Goal: Complete application form: Complete application form

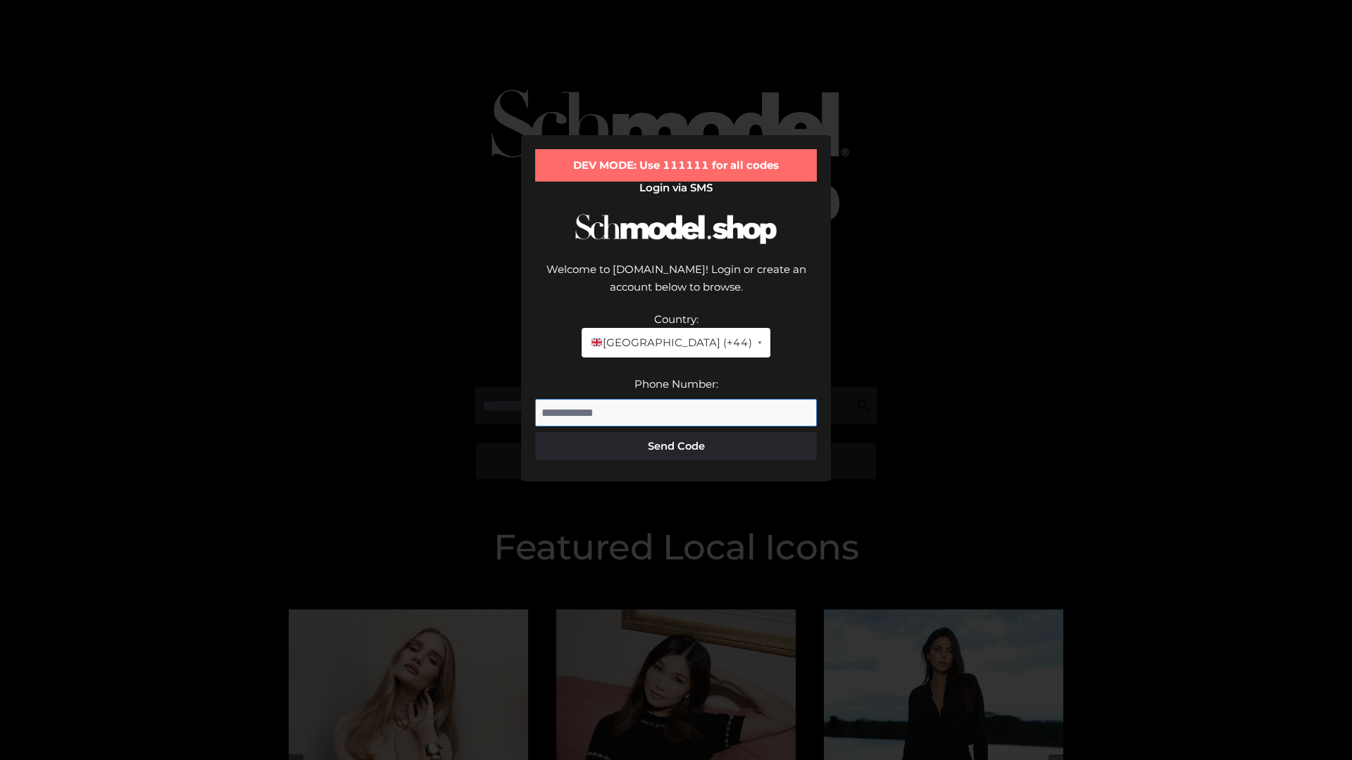
click at [676, 399] on input "Phone Number:" at bounding box center [676, 413] width 282 height 28
type input "**********"
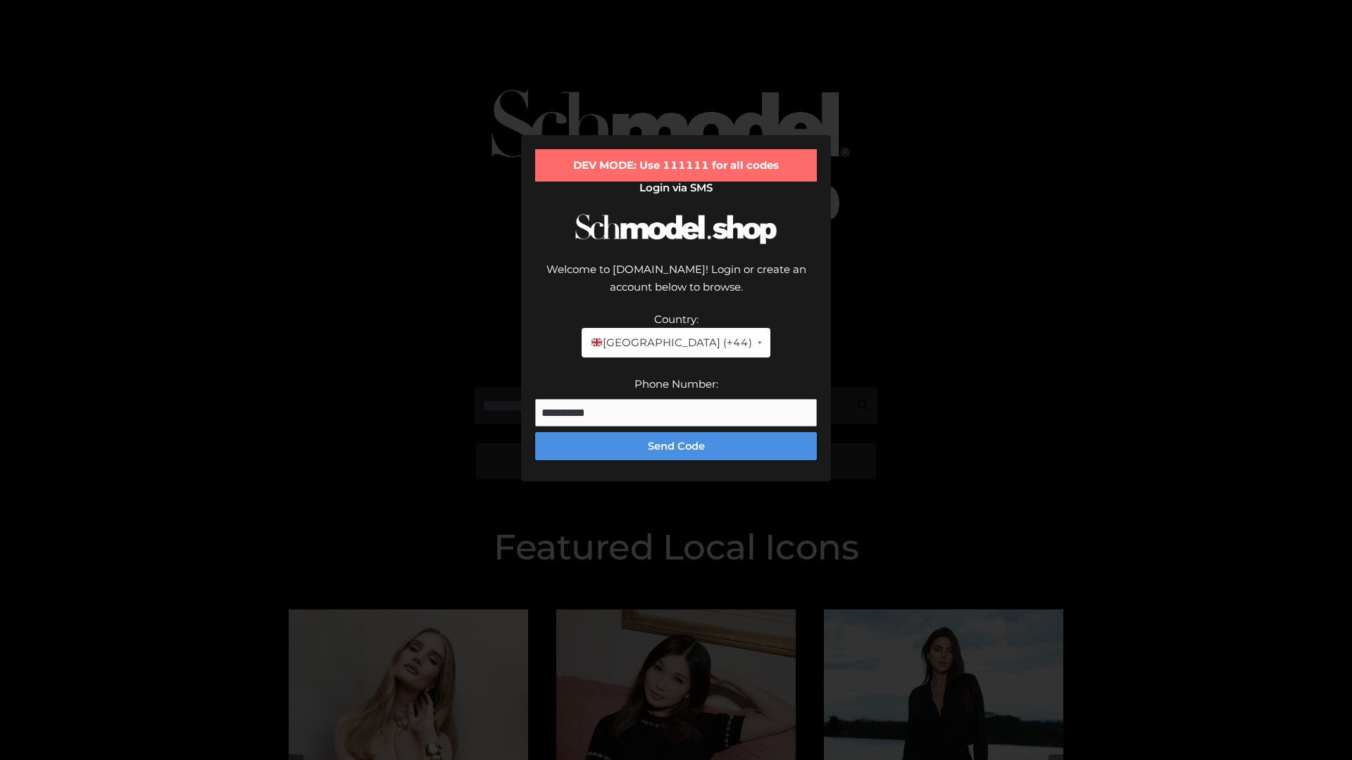
click at [676, 432] on button "Send Code" at bounding box center [676, 446] width 282 height 28
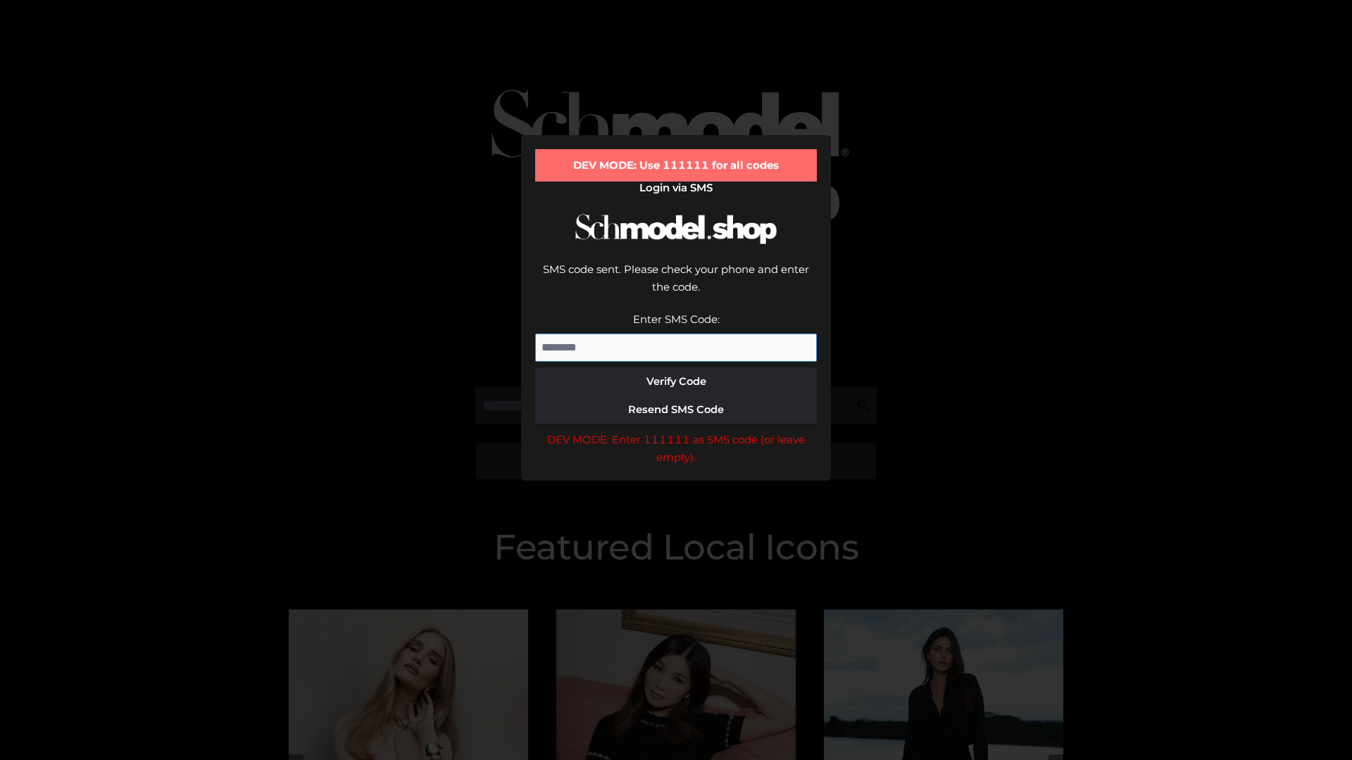
click at [676, 334] on input "Enter SMS Code:" at bounding box center [676, 348] width 282 height 28
type input "******"
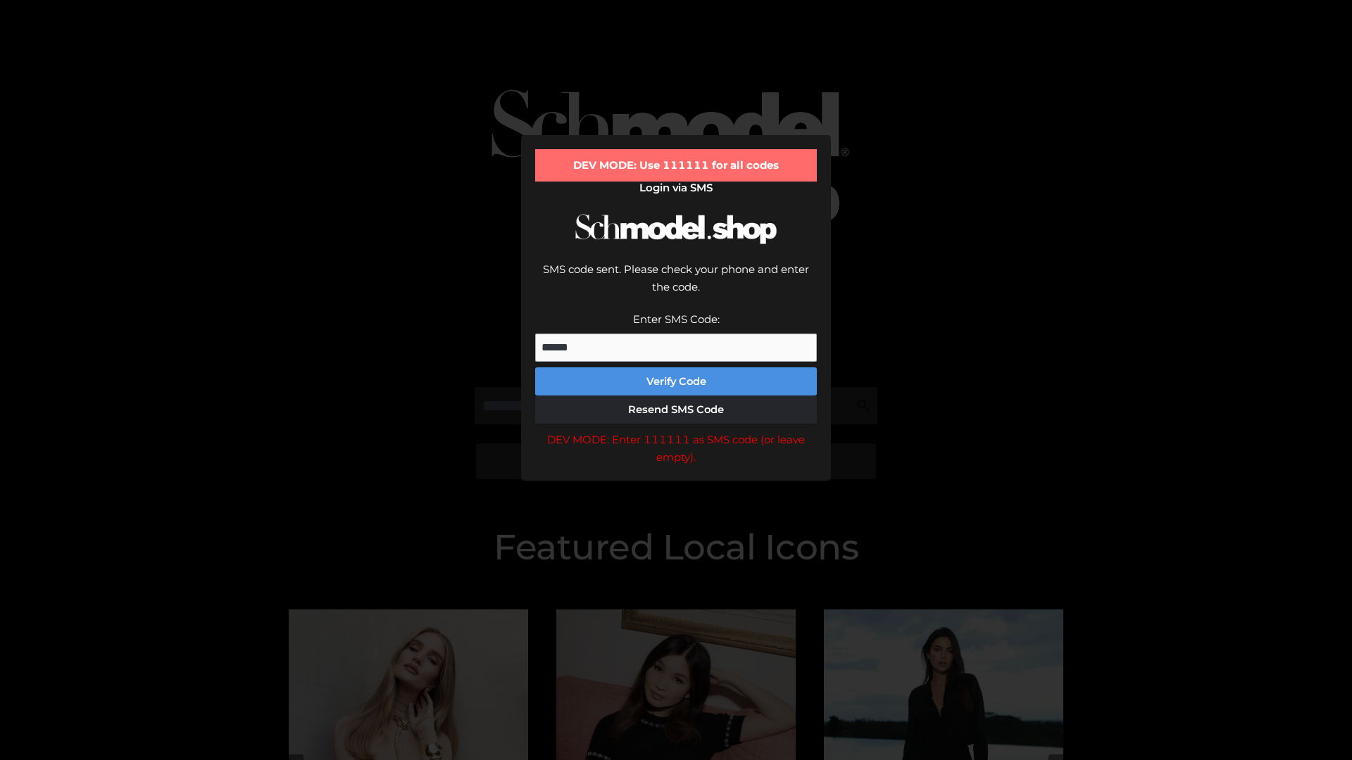
click at [676, 367] on button "Verify Code" at bounding box center [676, 381] width 282 height 28
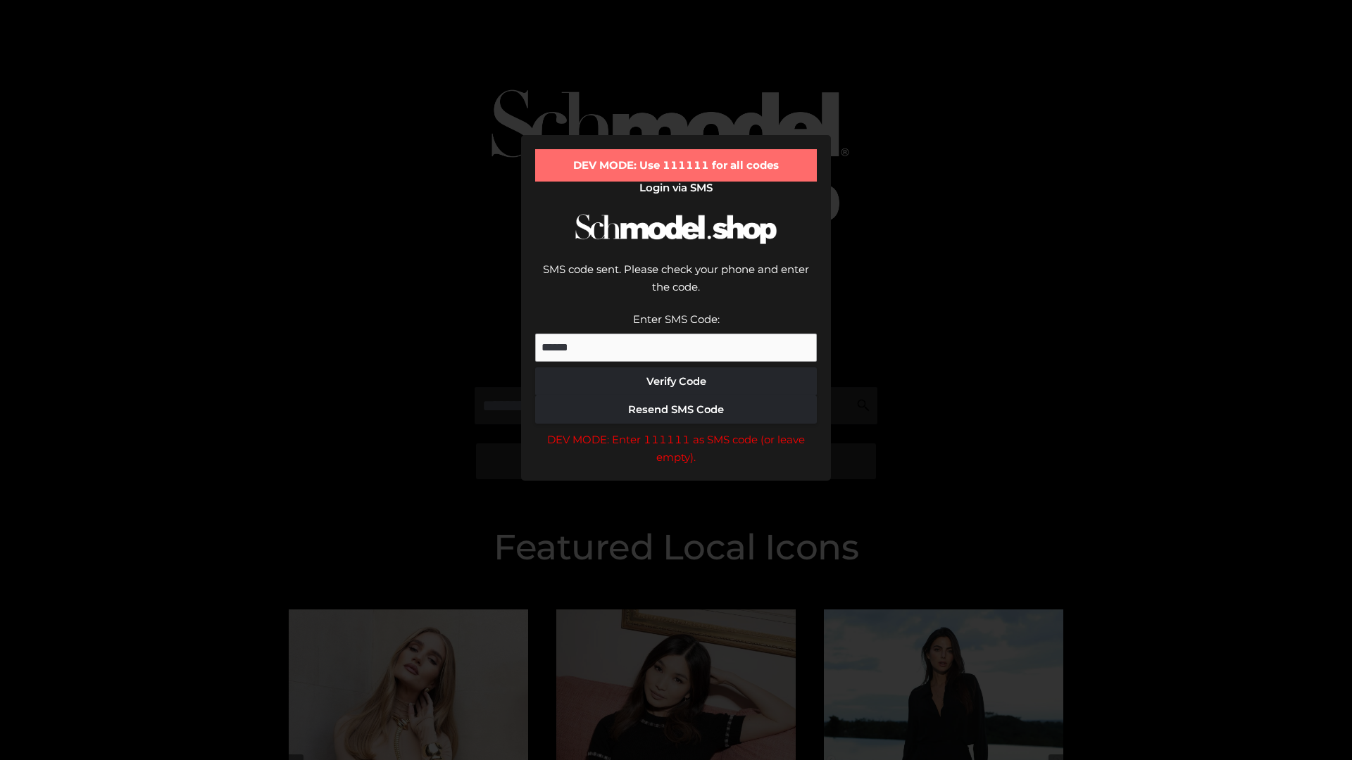
click at [676, 431] on div "DEV MODE: Enter 111111 as SMS code (or leave empty)." at bounding box center [676, 449] width 282 height 36
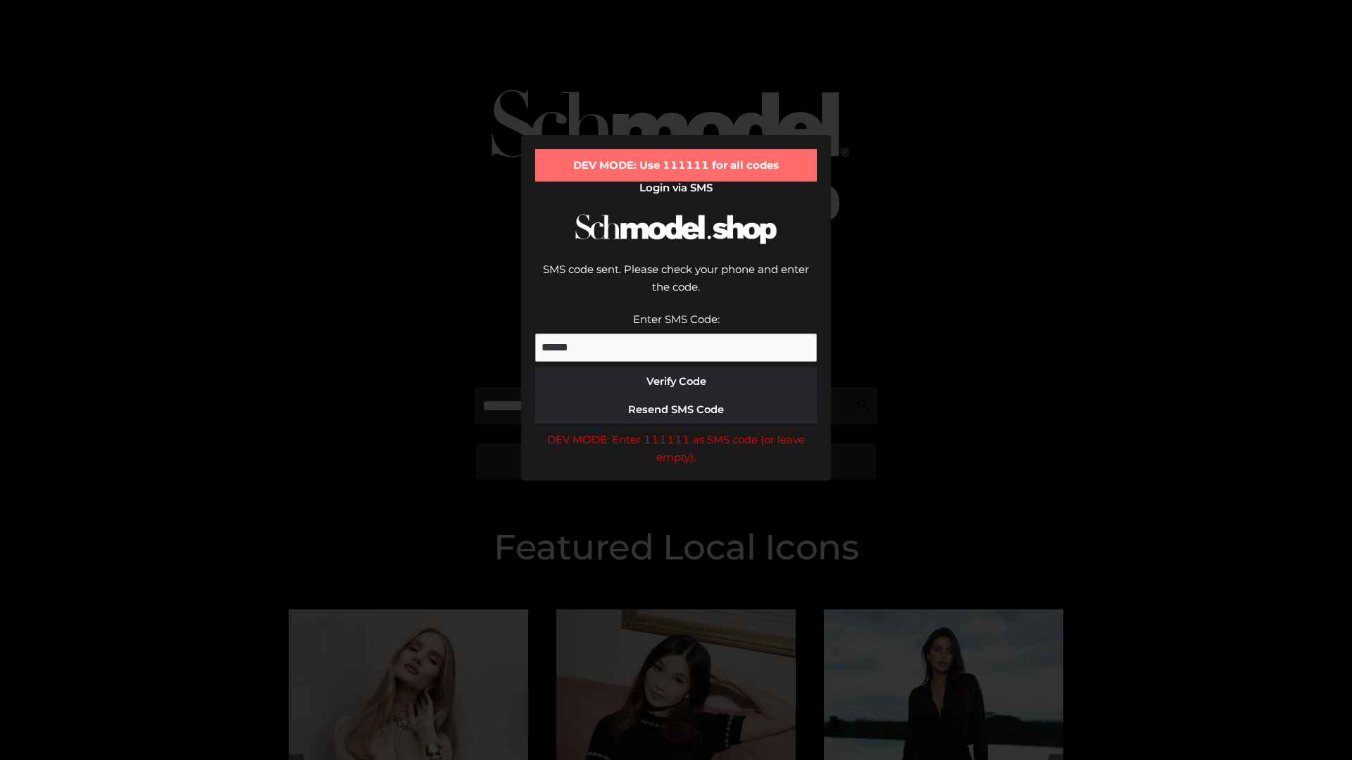
click at [676, 431] on div "DEV MODE: Enter 111111 as SMS code (or leave empty)." at bounding box center [676, 449] width 282 height 36
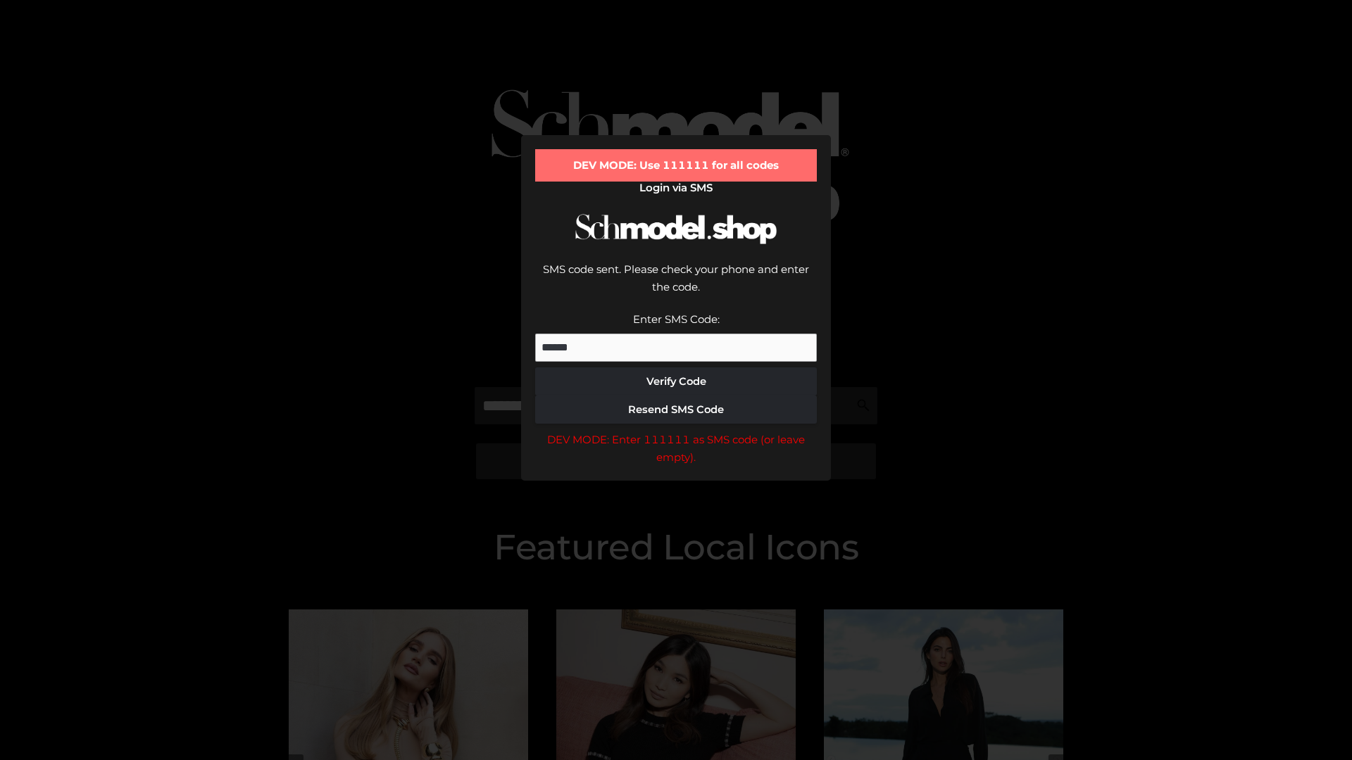
click at [676, 431] on div "DEV MODE: Enter 111111 as SMS code (or leave empty)." at bounding box center [676, 449] width 282 height 36
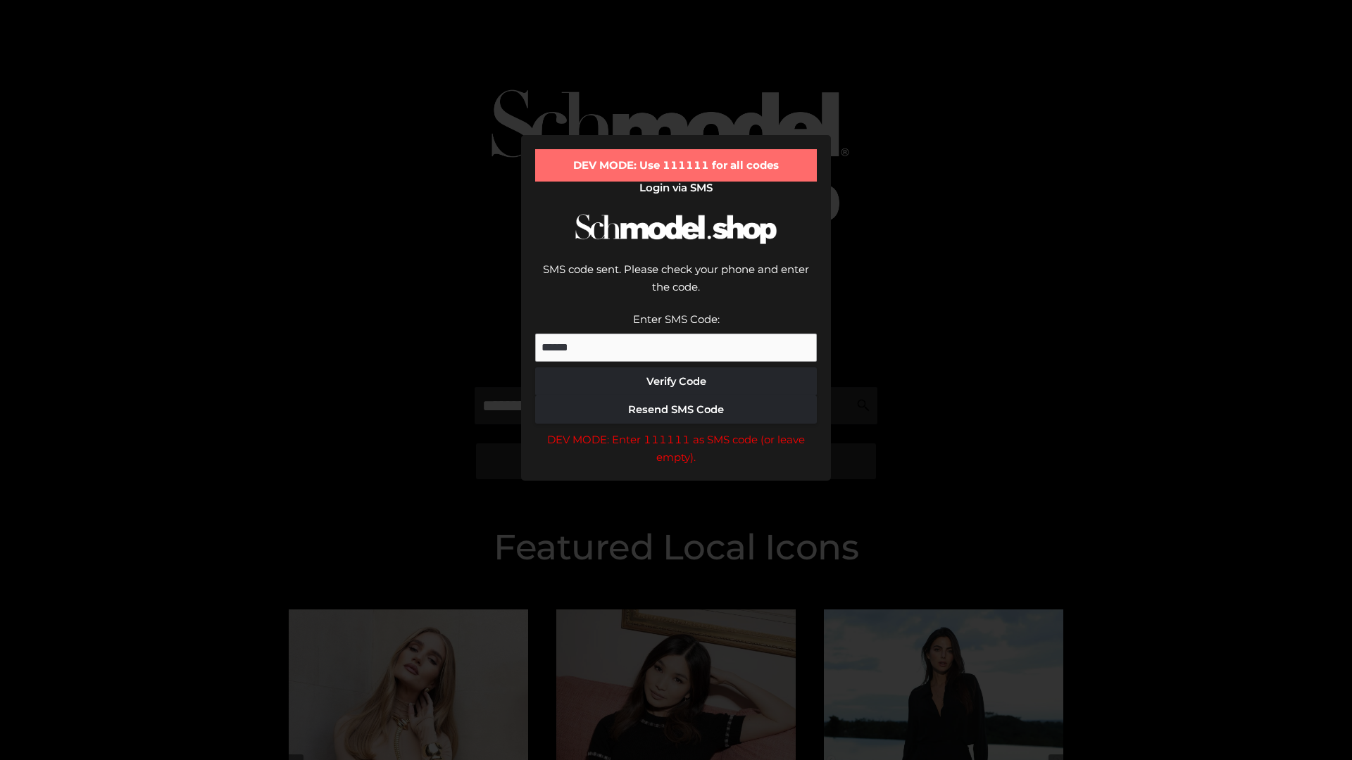
click at [676, 431] on div "DEV MODE: Enter 111111 as SMS code (or leave empty)." at bounding box center [676, 449] width 282 height 36
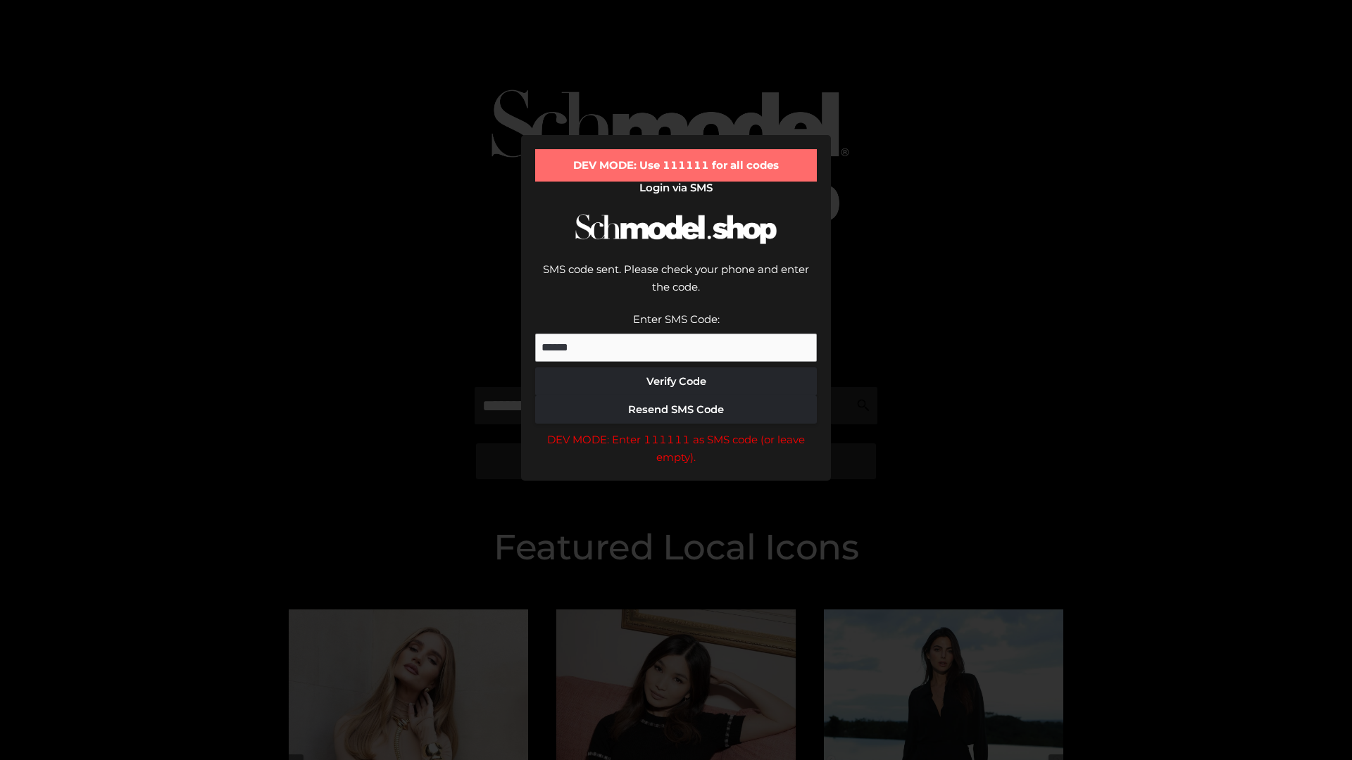
click at [676, 431] on div "DEV MODE: Enter 111111 as SMS code (or leave empty)." at bounding box center [676, 449] width 282 height 36
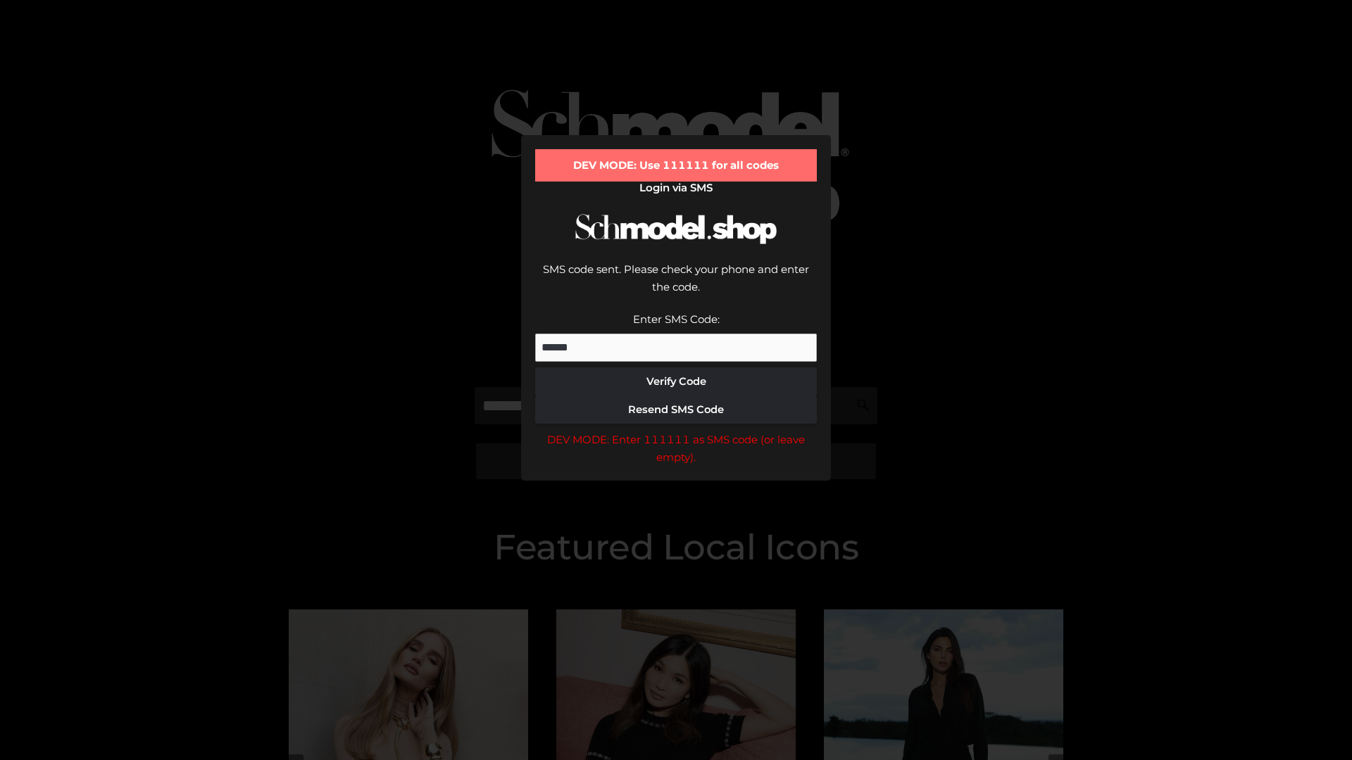
click at [676, 431] on div "DEV MODE: Enter 111111 as SMS code (or leave empty)." at bounding box center [676, 449] width 282 height 36
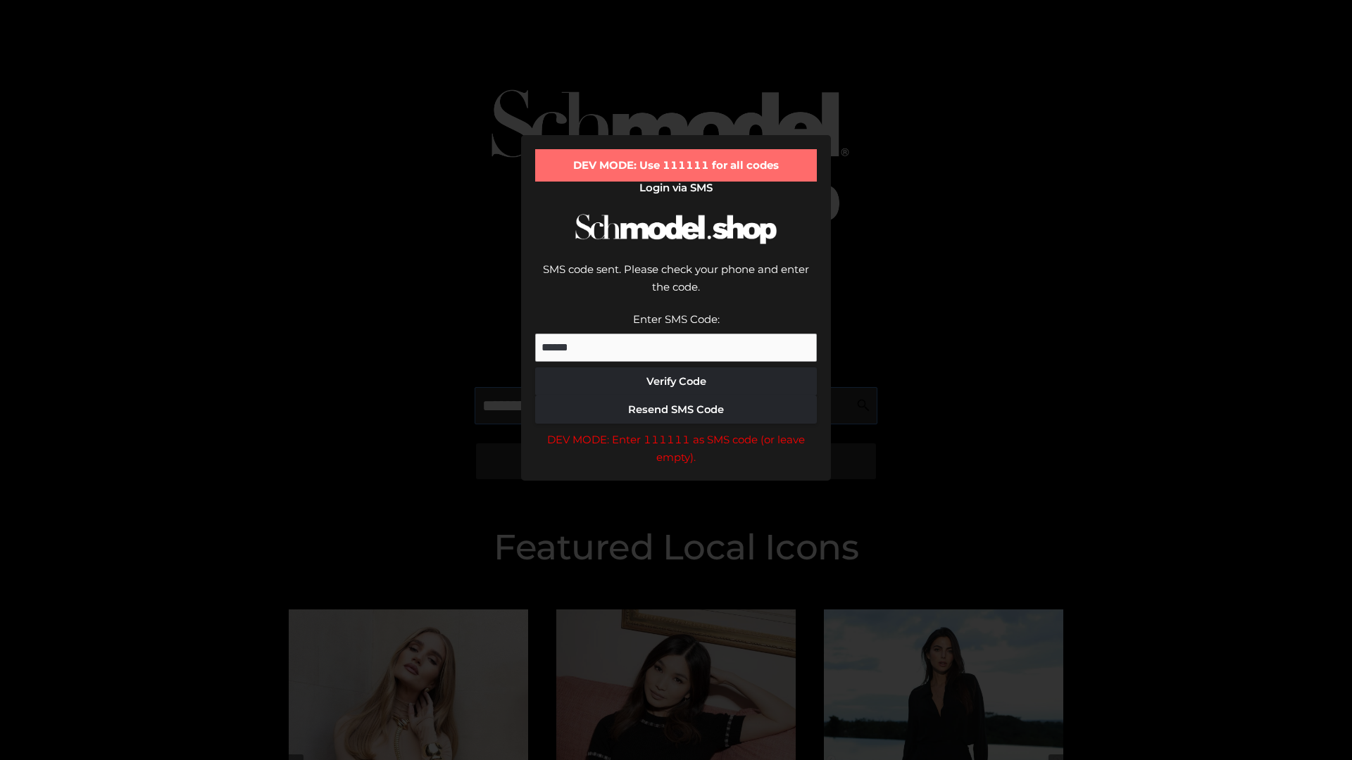
scroll to position [0, 73]
click at [676, 431] on div "DEV MODE: Enter 111111 as SMS code (or leave empty)." at bounding box center [676, 449] width 282 height 36
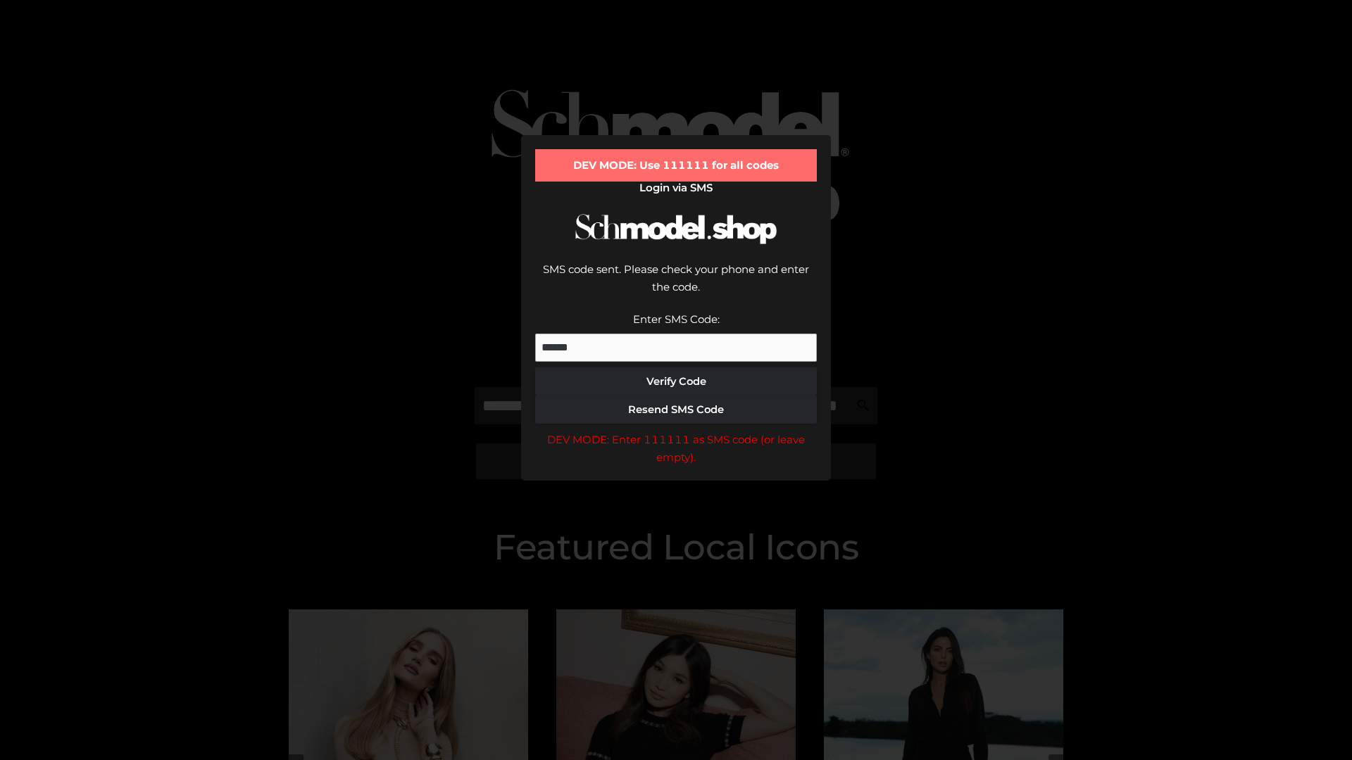
click at [676, 431] on div "DEV MODE: Enter 111111 as SMS code (or leave empty)." at bounding box center [676, 449] width 282 height 36
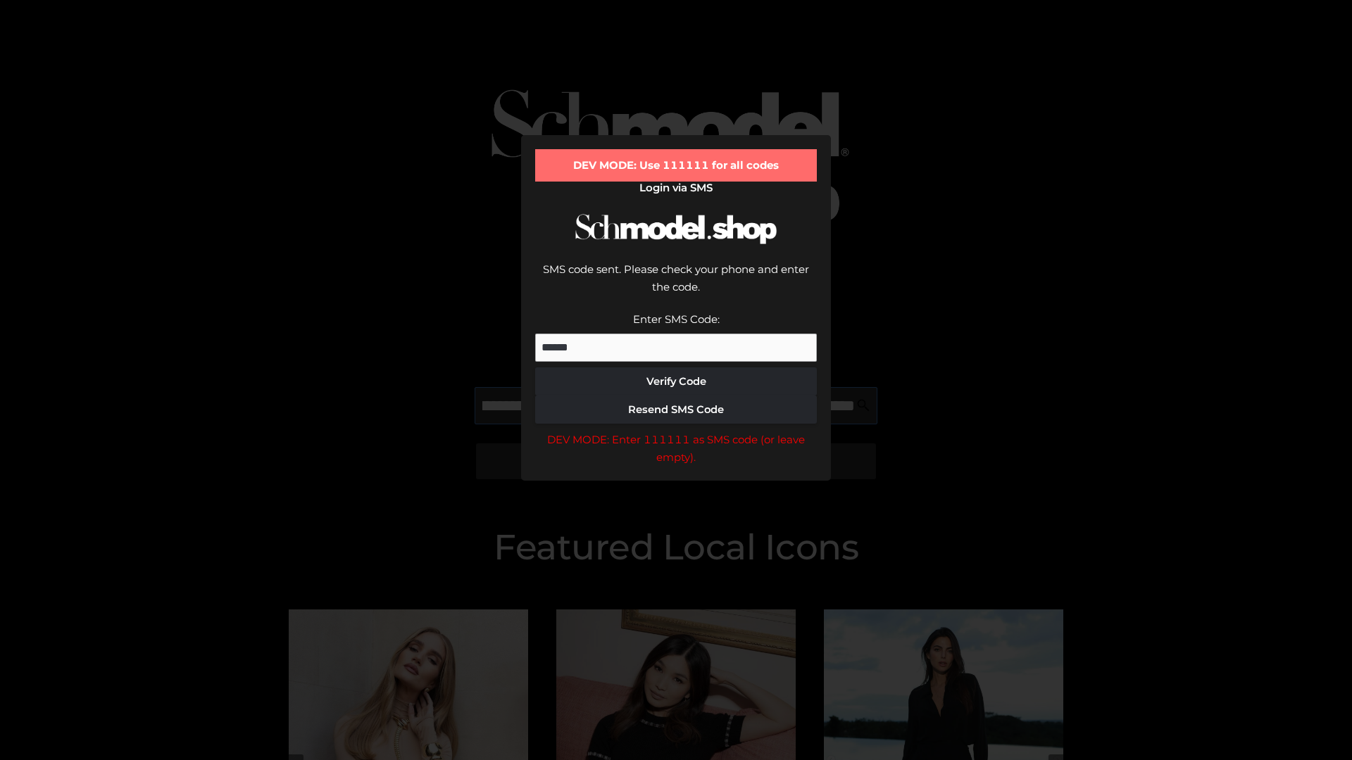
scroll to position [0, 153]
click at [676, 431] on div "DEV MODE: Enter 111111 as SMS code (or leave empty)." at bounding box center [676, 449] width 282 height 36
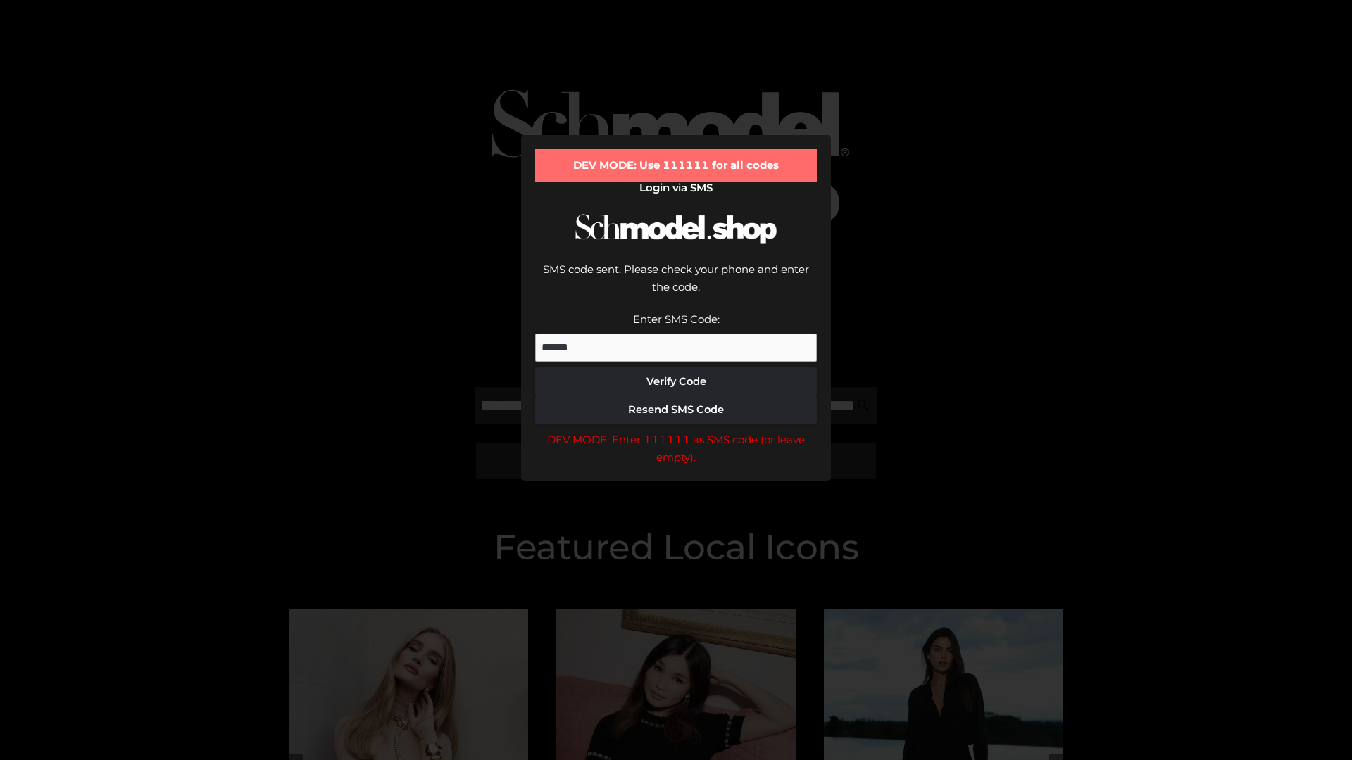
click at [676, 431] on div "DEV MODE: Enter 111111 as SMS code (or leave empty)." at bounding box center [676, 449] width 282 height 36
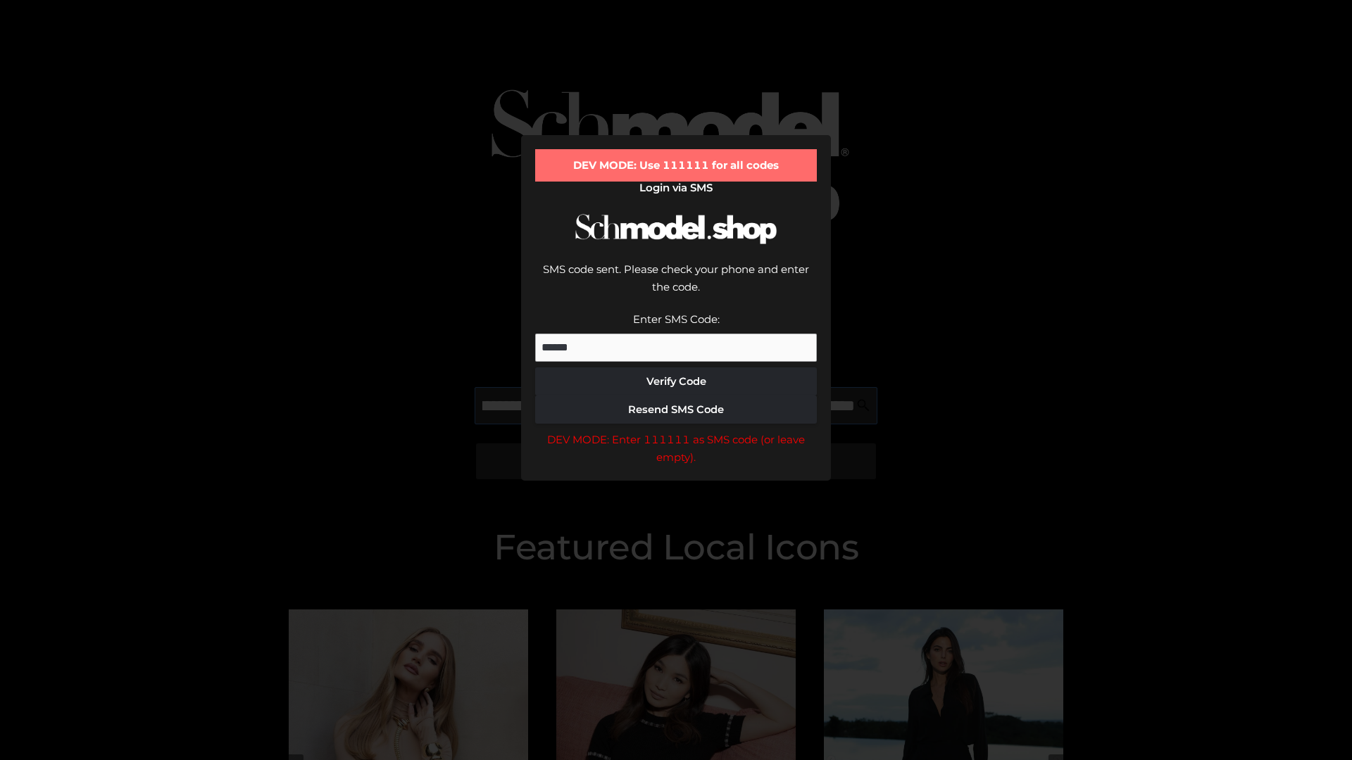
scroll to position [0, 239]
click at [676, 431] on div "DEV MODE: Enter 111111 as SMS code (or leave empty)." at bounding box center [676, 449] width 282 height 36
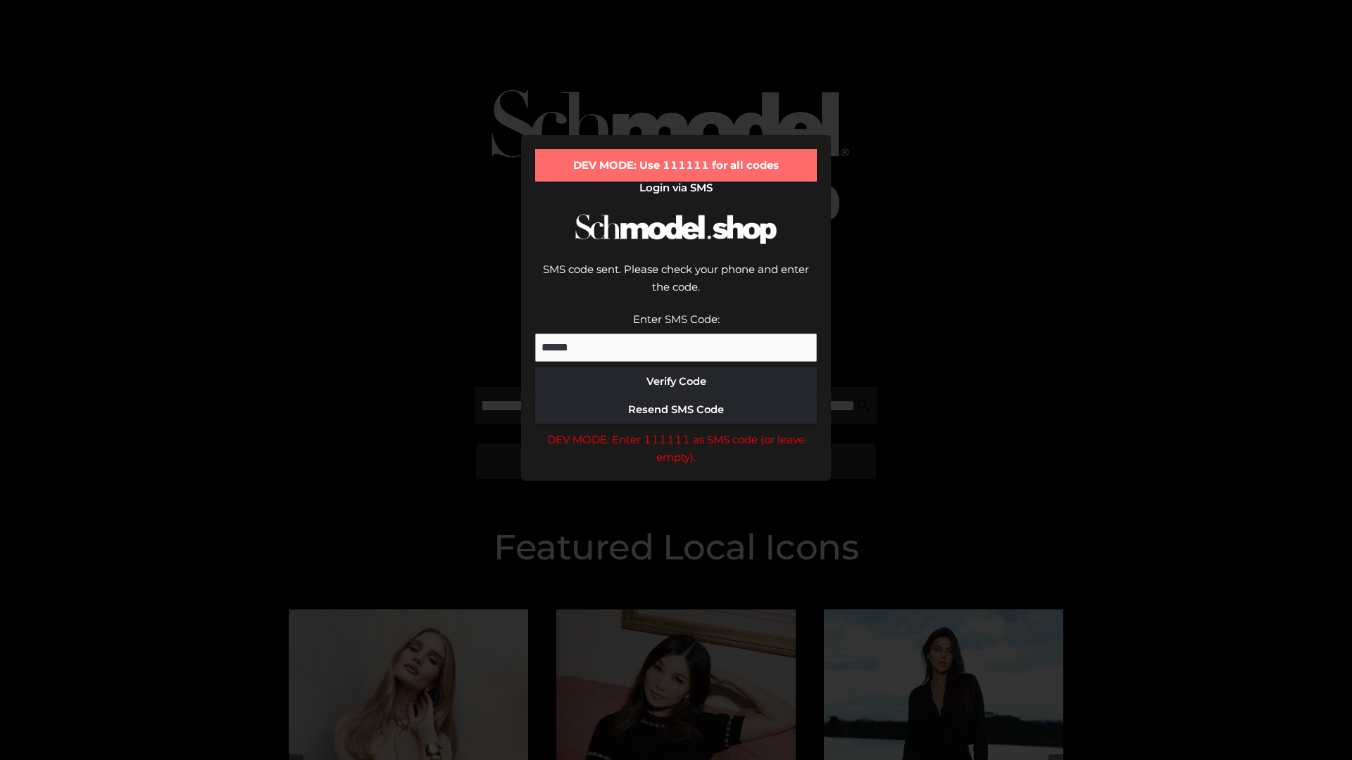
click at [676, 431] on div "DEV MODE: Enter 111111 as SMS code (or leave empty)." at bounding box center [676, 449] width 282 height 36
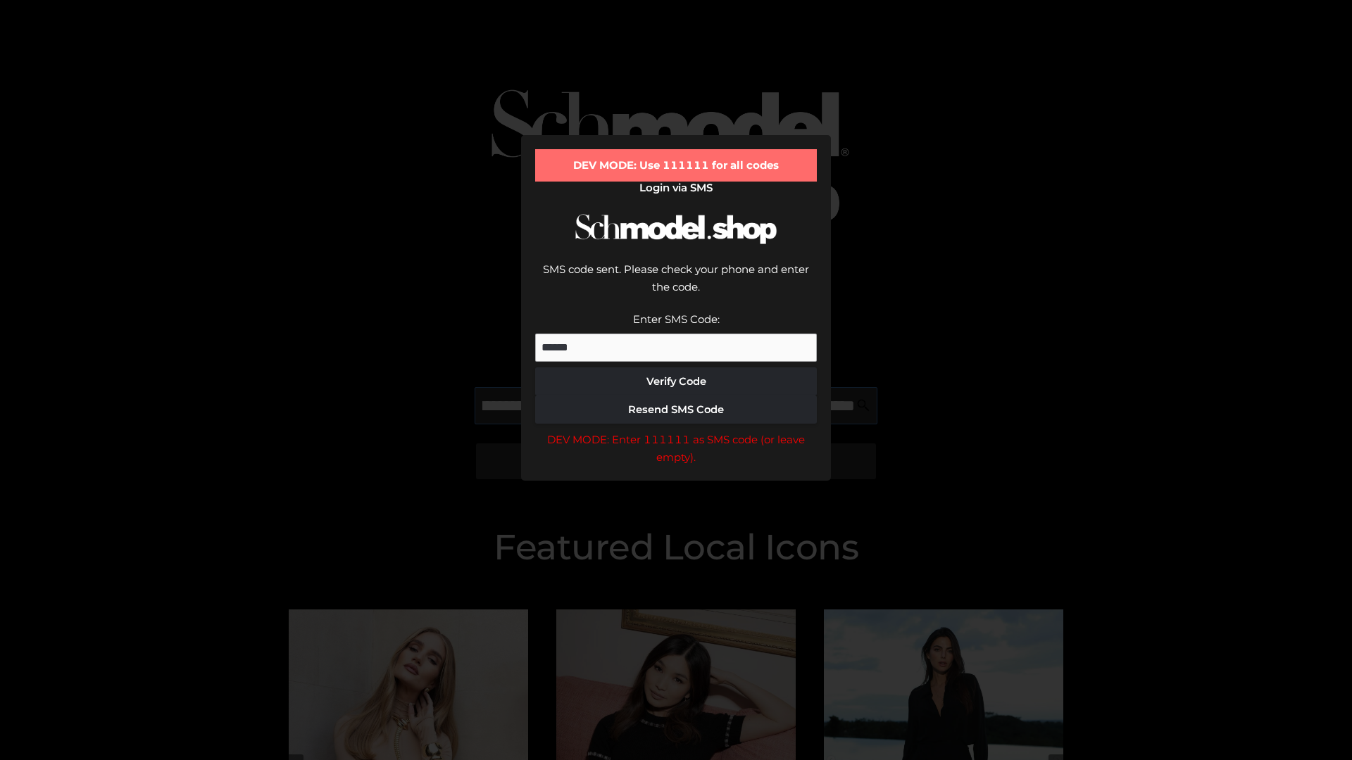
scroll to position [0, 327]
click at [676, 431] on div "DEV MODE: Enter 111111 as SMS code (or leave empty)." at bounding box center [676, 449] width 282 height 36
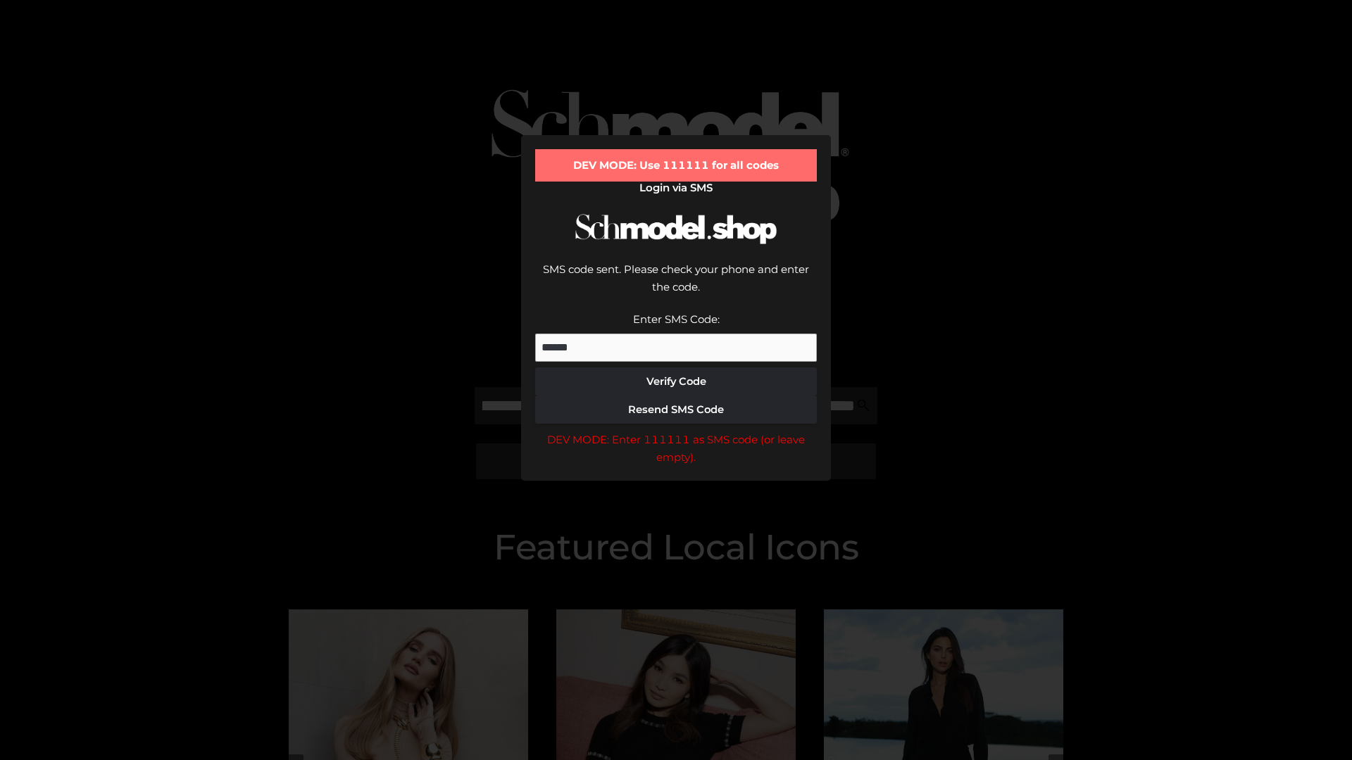
click at [676, 431] on div "DEV MODE: Enter 111111 as SMS code (or leave empty)." at bounding box center [676, 449] width 282 height 36
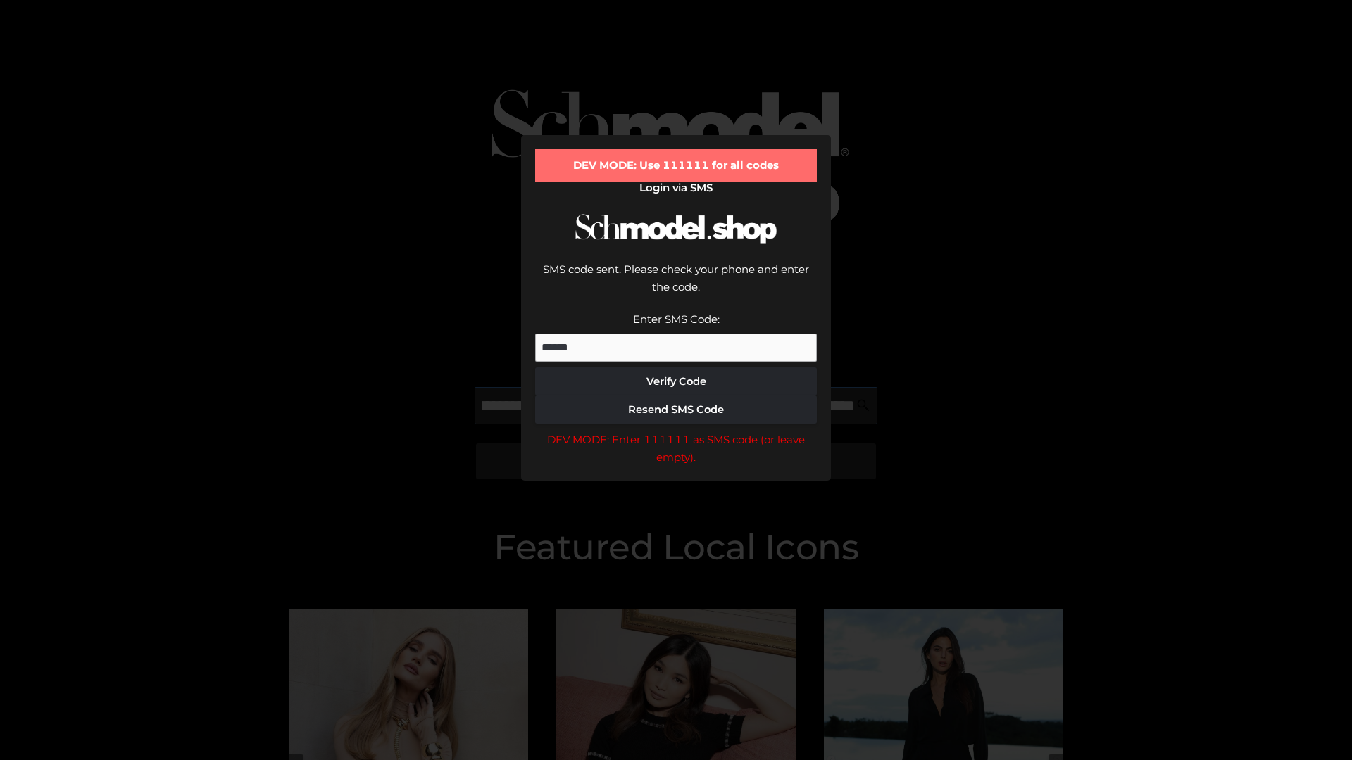
scroll to position [0, 408]
click at [676, 431] on div "DEV MODE: Enter 111111 as SMS code (or leave empty)." at bounding box center [676, 449] width 282 height 36
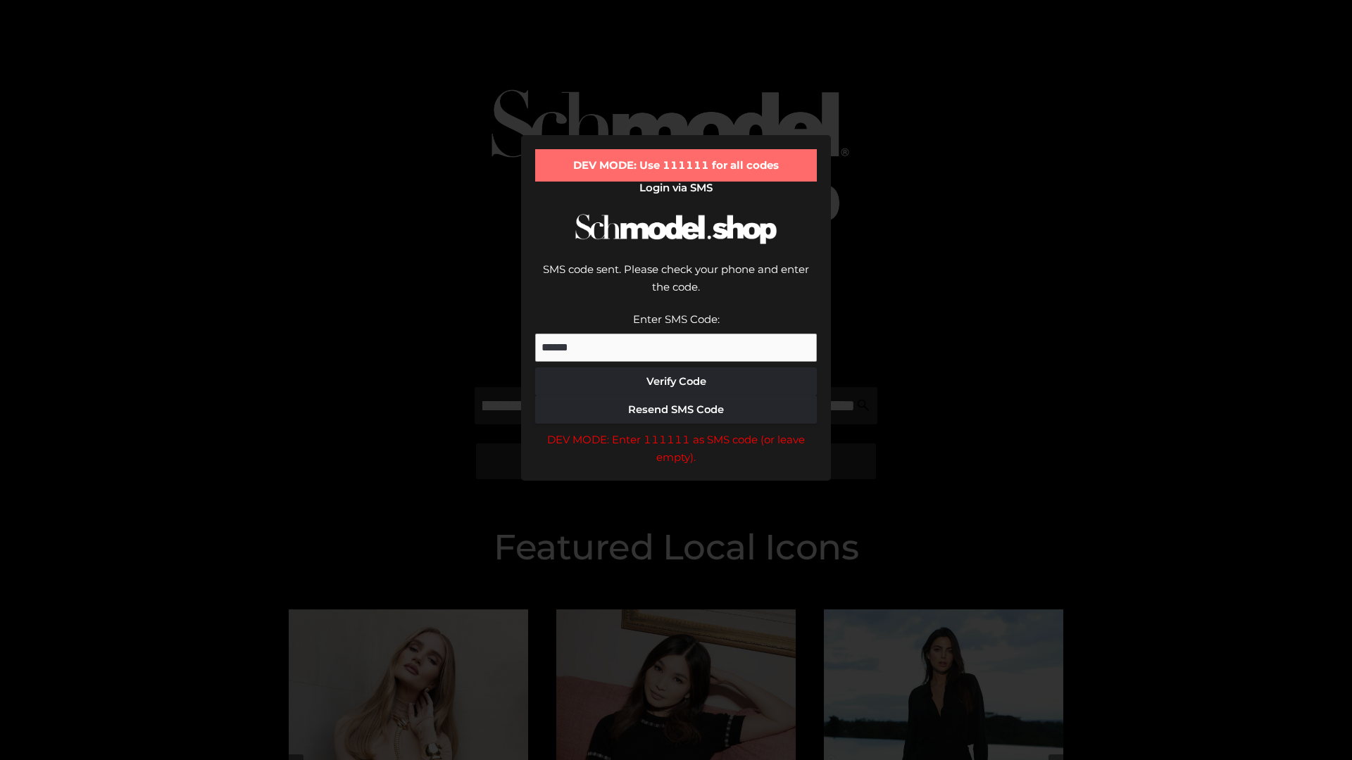
click at [676, 431] on div "DEV MODE: Enter 111111 as SMS code (or leave empty)." at bounding box center [676, 449] width 282 height 36
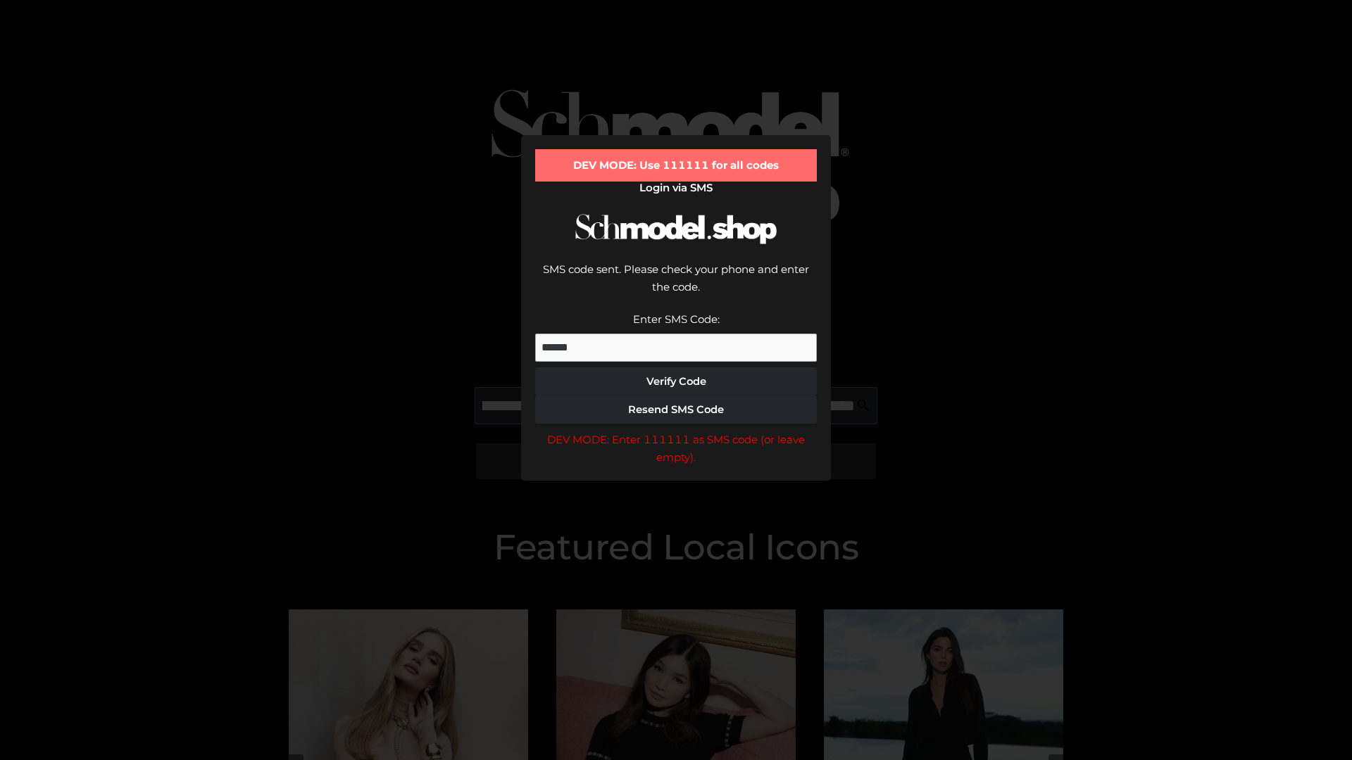
scroll to position [0, 493]
click at [676, 431] on div "DEV MODE: Enter 111111 as SMS code (or leave empty)." at bounding box center [676, 449] width 282 height 36
type input "**********"
